Goal: Task Accomplishment & Management: Manage account settings

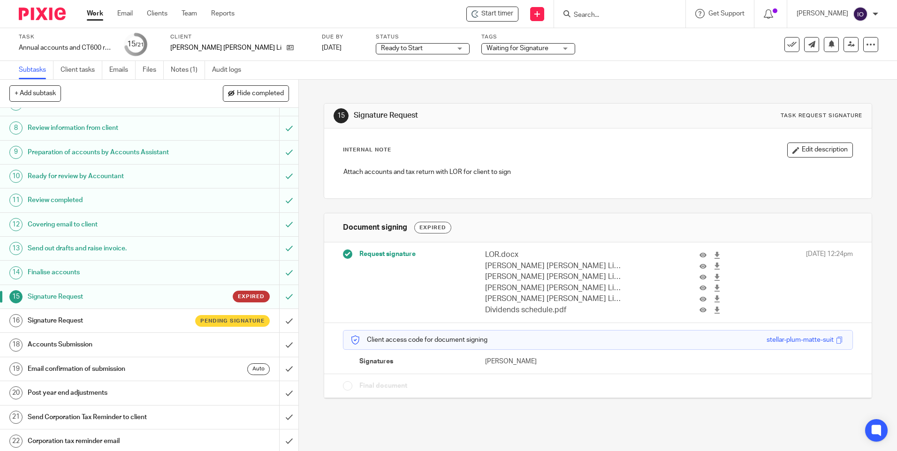
scroll to position [177, 0]
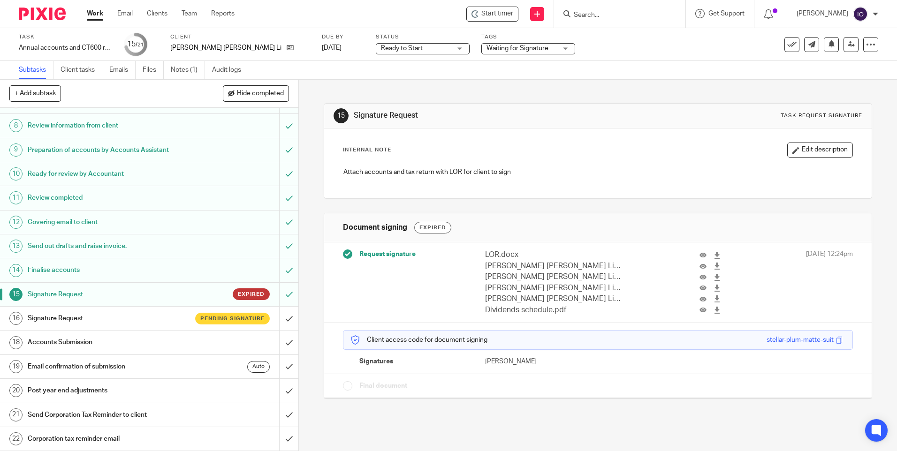
click at [45, 319] on h1 "Signature Request" at bounding box center [108, 319] width 161 height 14
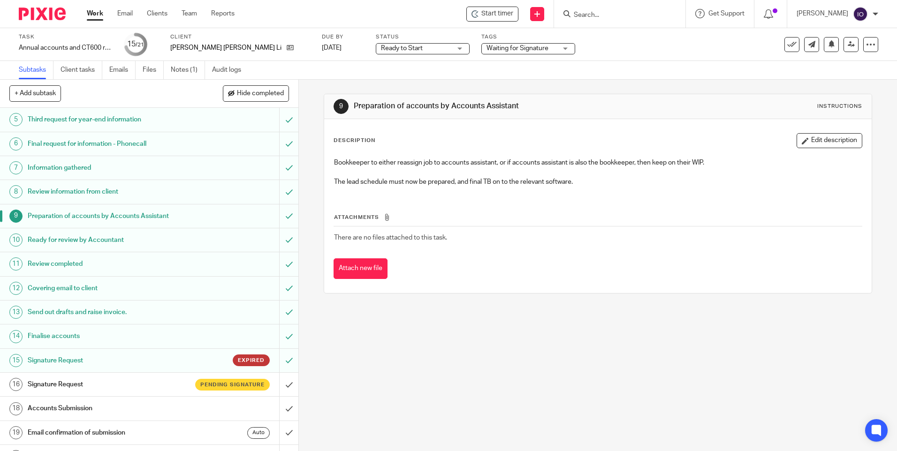
scroll to position [177, 0]
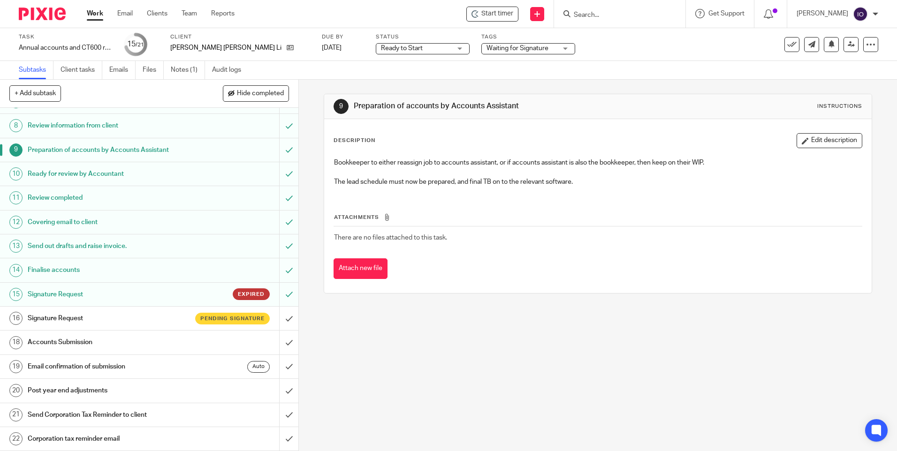
click at [75, 290] on h1 "Signature Request" at bounding box center [108, 295] width 161 height 14
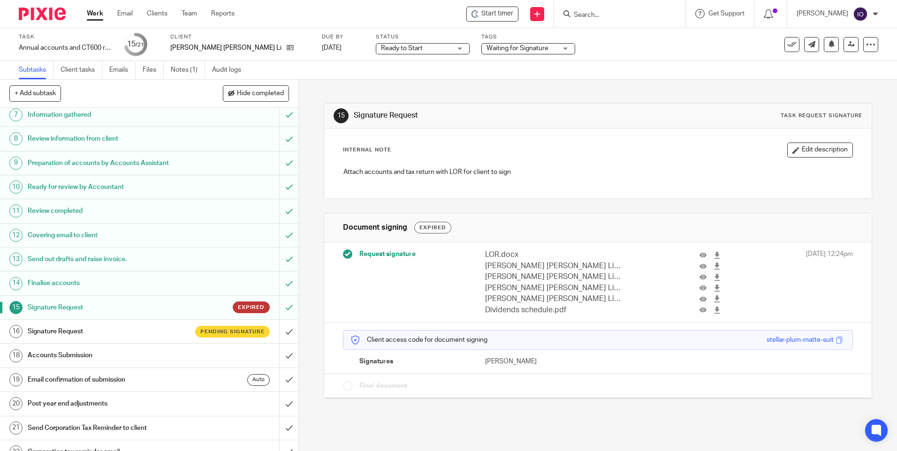
scroll to position [177, 0]
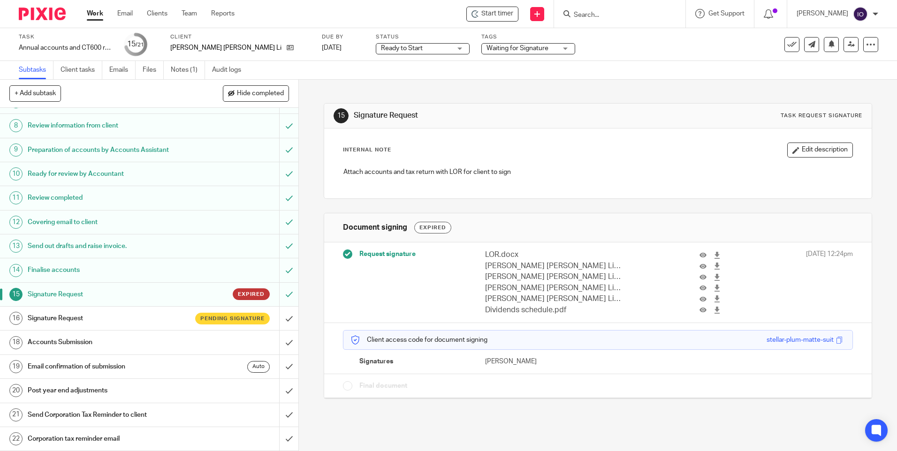
click at [64, 314] on h1 "Signature Request" at bounding box center [108, 319] width 161 height 14
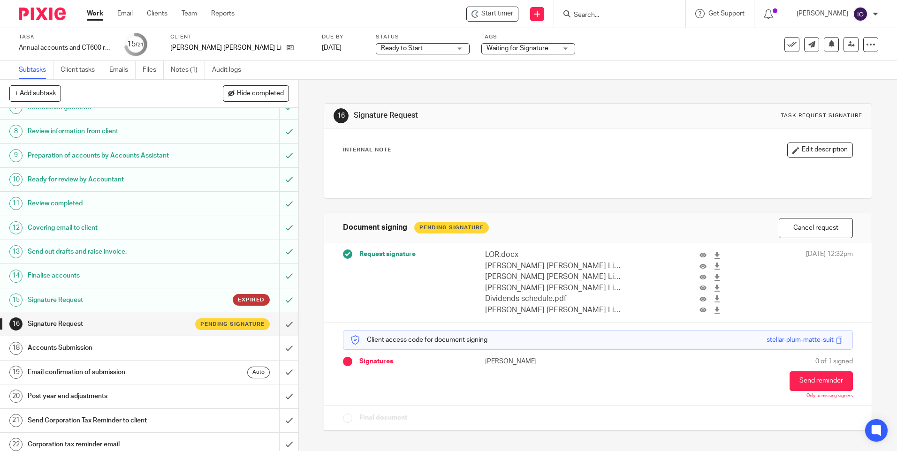
scroll to position [177, 0]
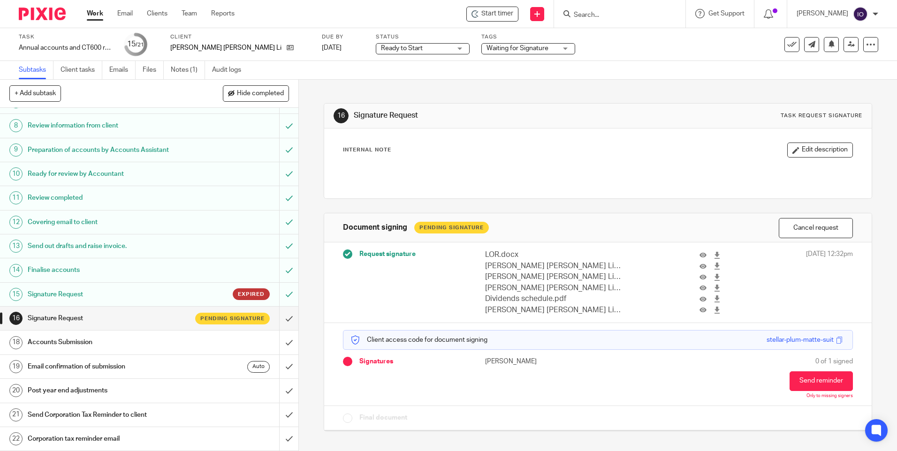
click at [58, 297] on h1 "Signature Request" at bounding box center [108, 295] width 161 height 14
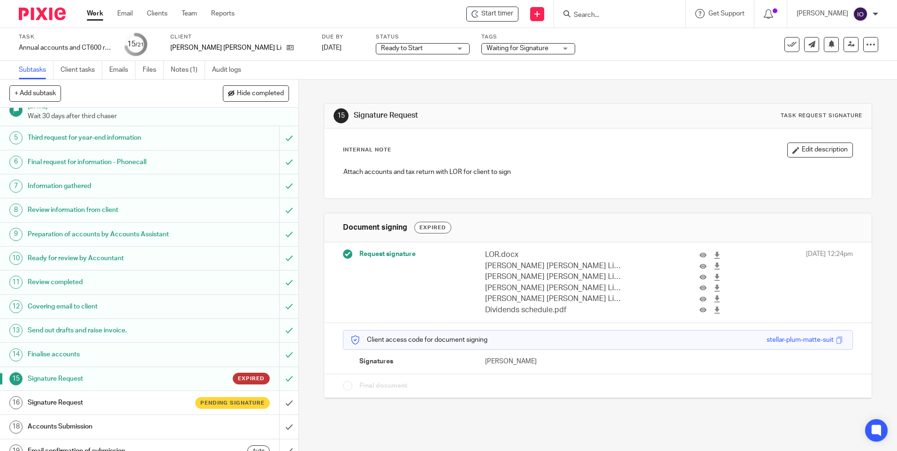
scroll to position [141, 0]
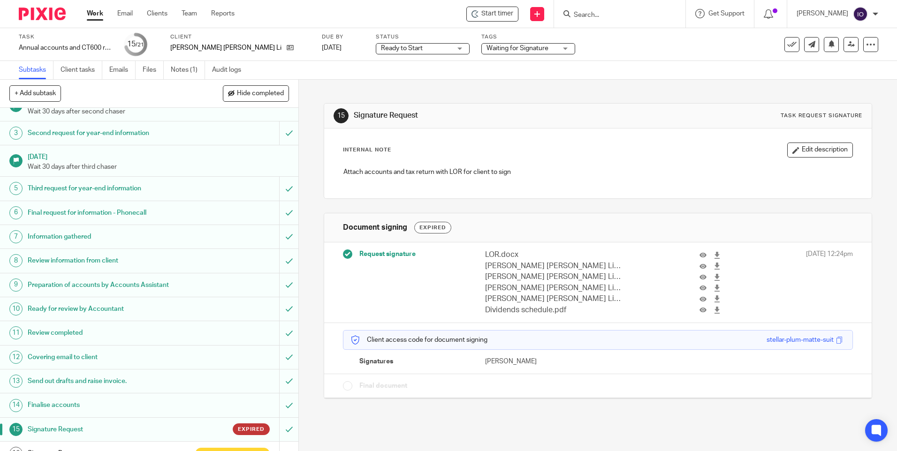
scroll to position [177, 0]
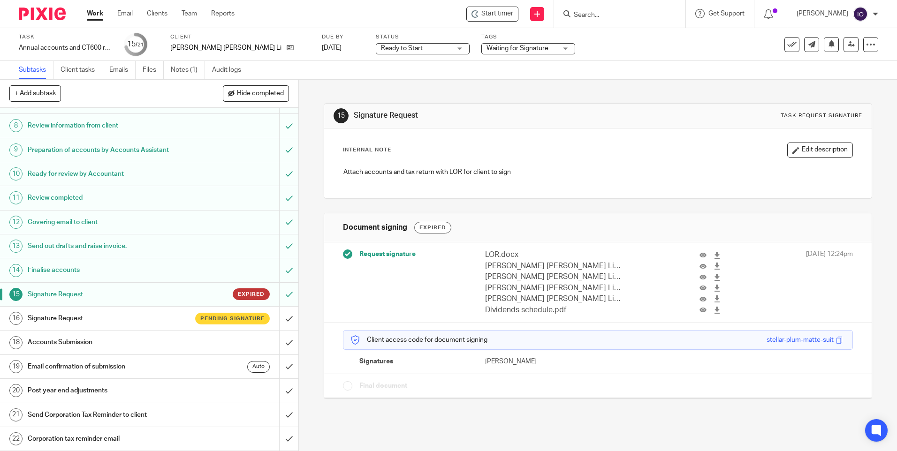
click at [371, 358] on span "Signatures" at bounding box center [376, 361] width 34 height 9
click at [60, 315] on h1 "Signature Request" at bounding box center [108, 319] width 161 height 14
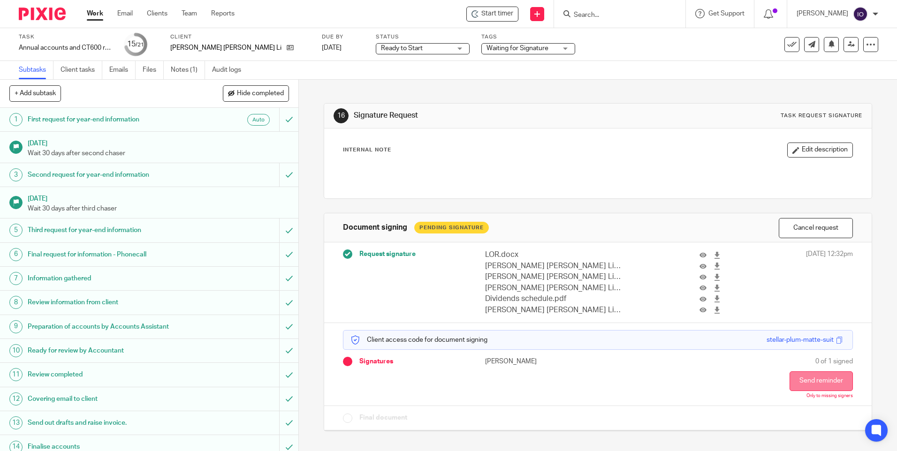
click at [802, 381] on button "Send reminder" at bounding box center [821, 382] width 63 height 20
click at [796, 381] on button "Send reminder" at bounding box center [821, 382] width 63 height 20
